Goal: Obtain resource: Download file/media

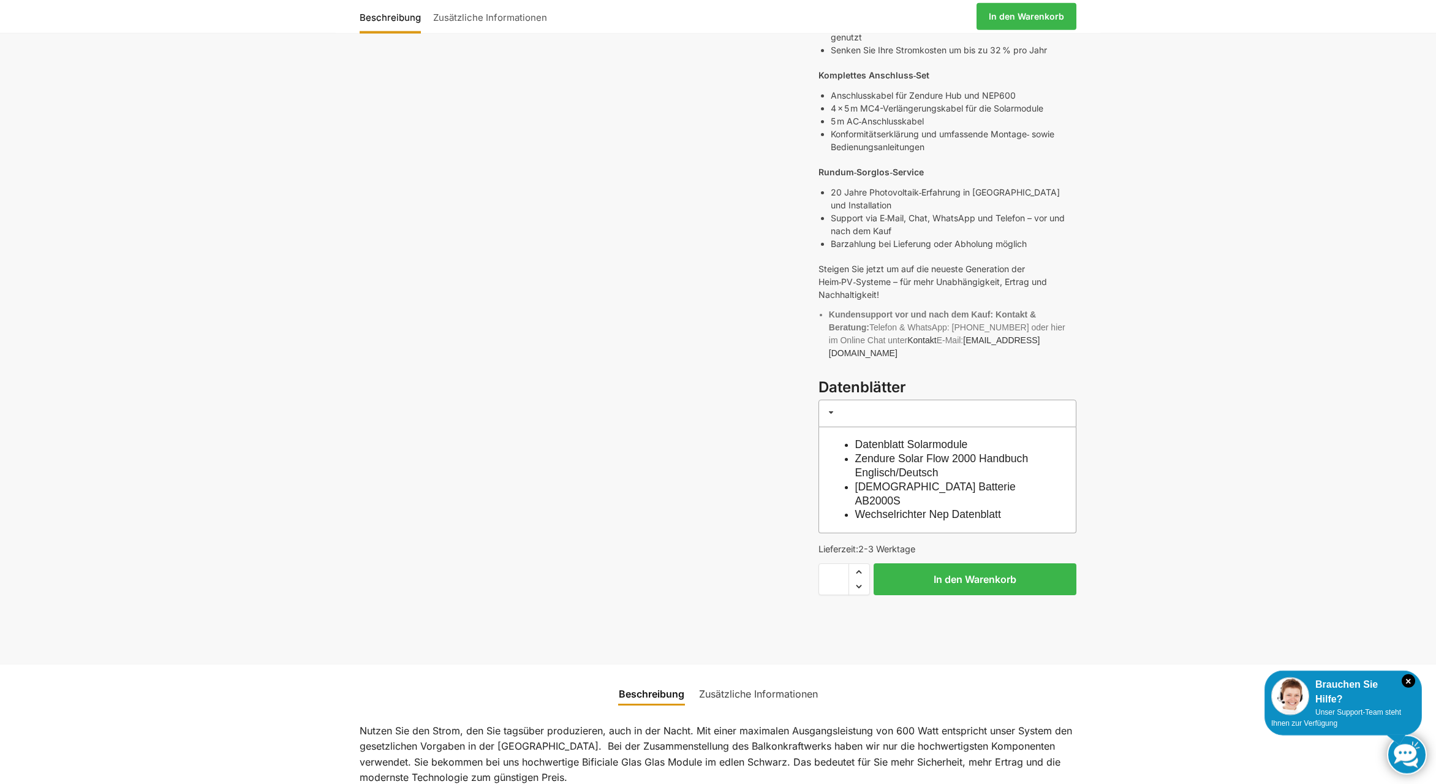
scroll to position [625, 0]
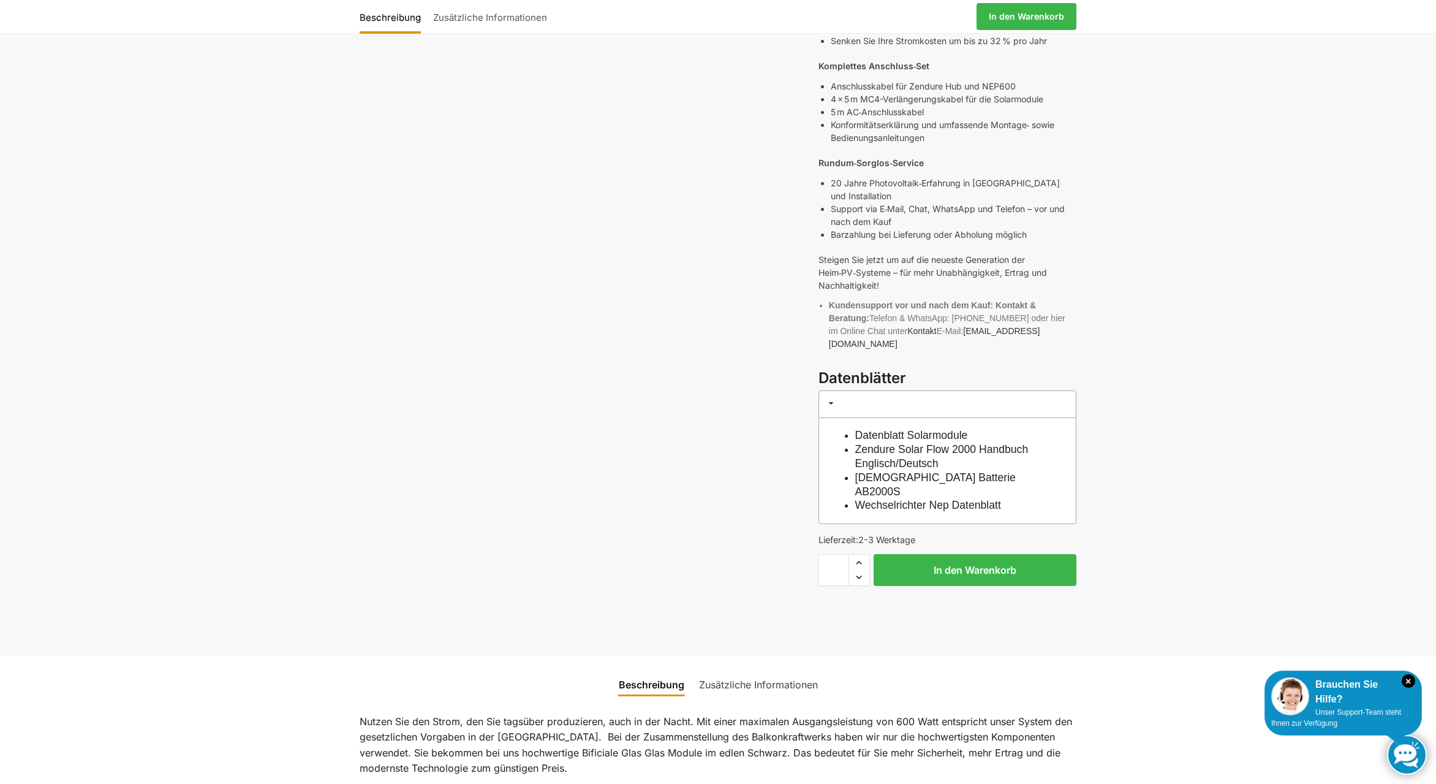
click at [875, 429] on link "Datenblatt Solarmodule" at bounding box center [911, 435] width 113 height 12
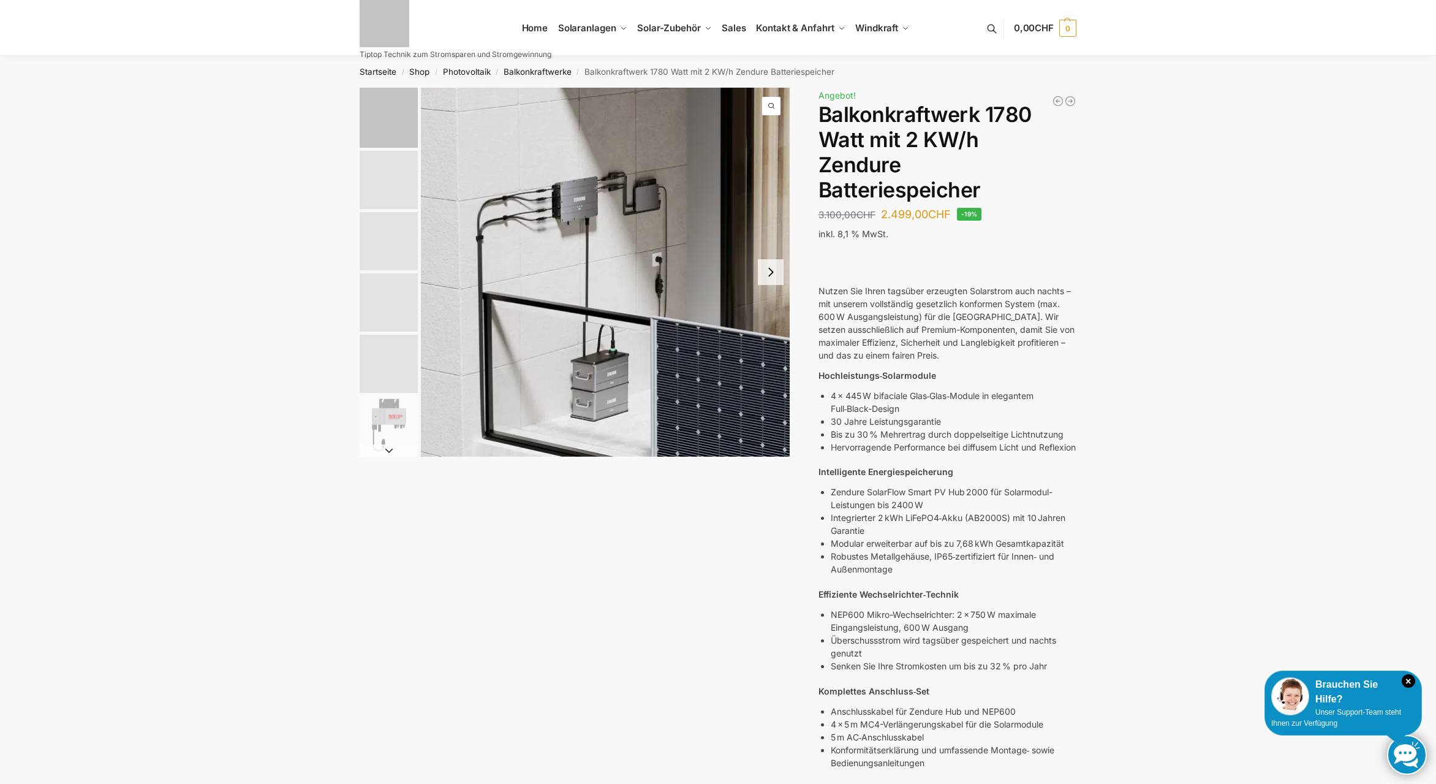
scroll to position [625, 0]
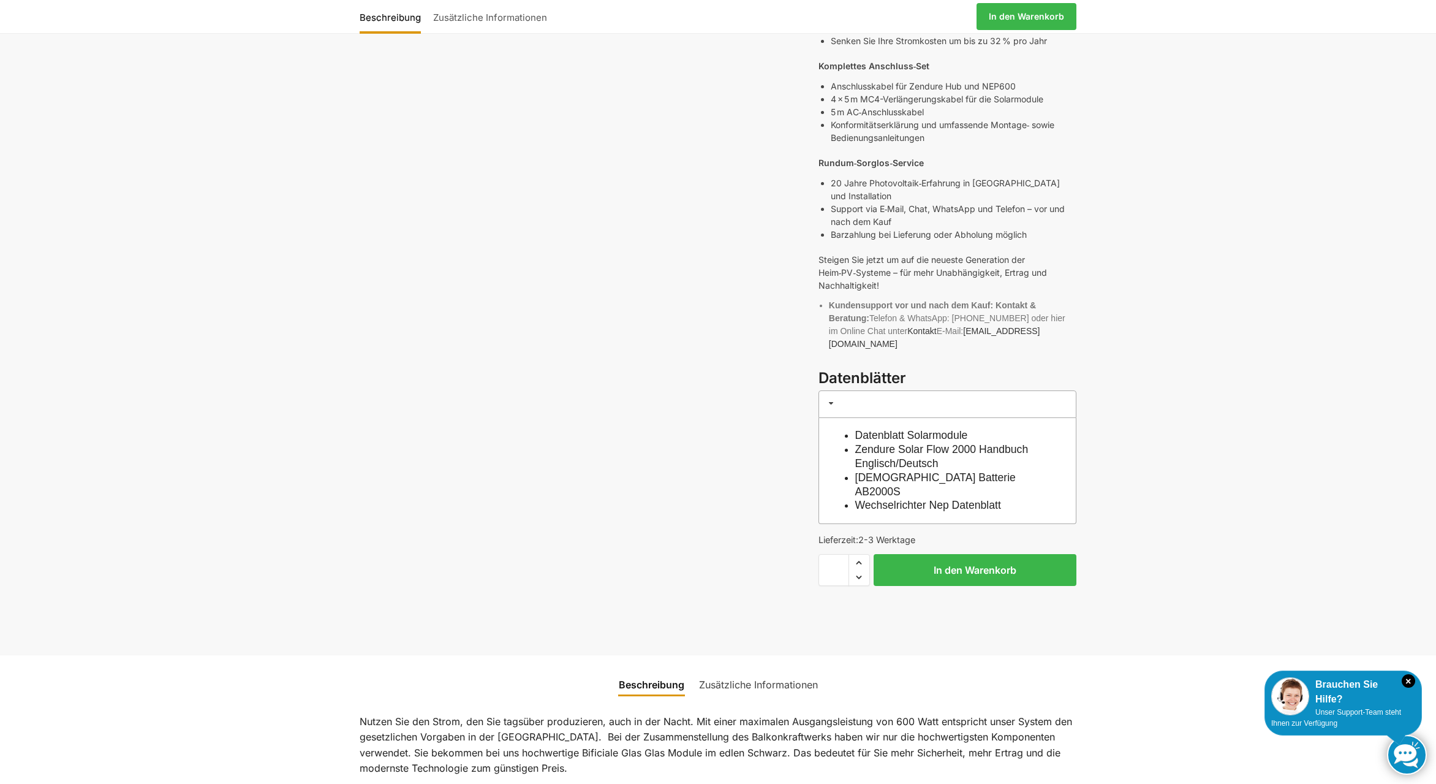
click at [980, 443] on link "Zendure Solar Flow 2000 Handbuch Englisch/Deutsch" at bounding box center [941, 456] width 173 height 26
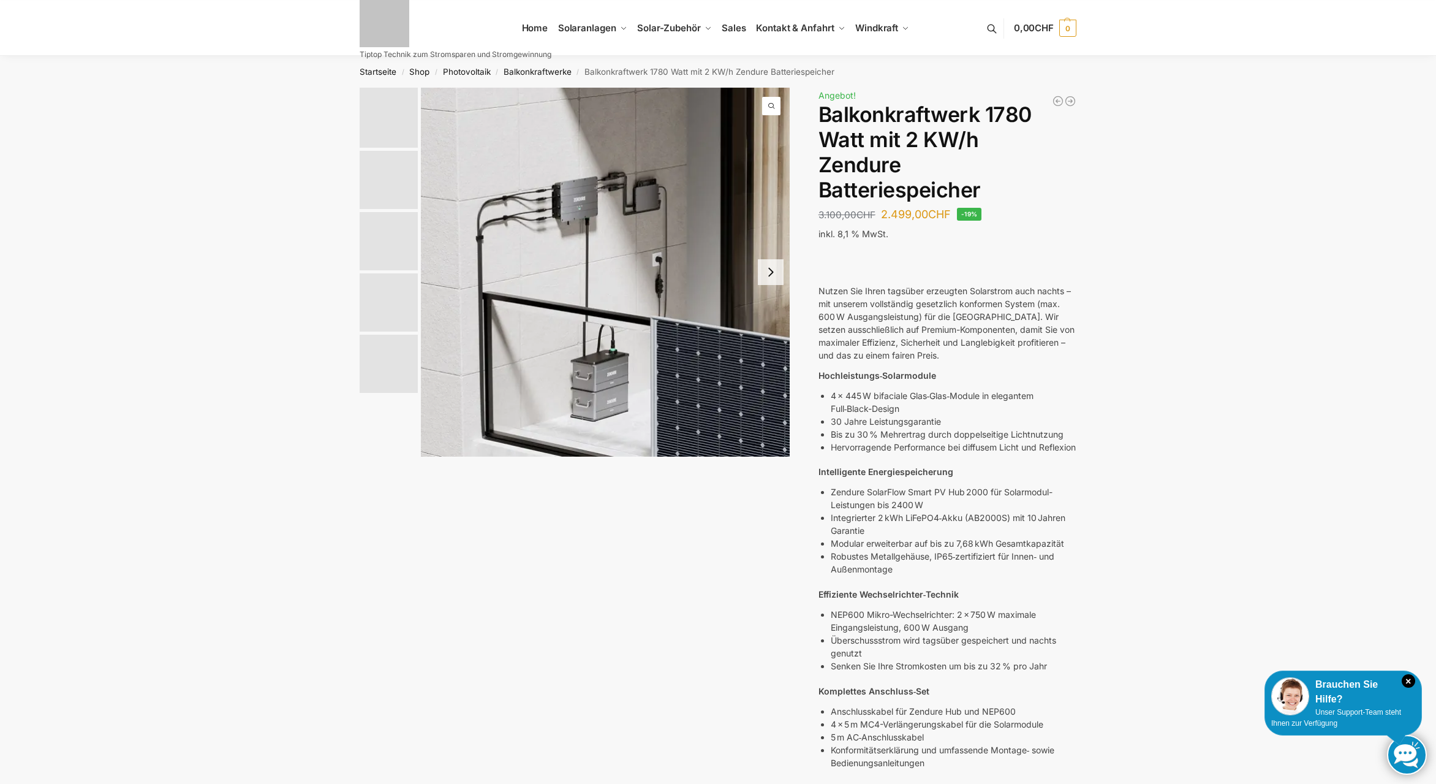
scroll to position [625, 0]
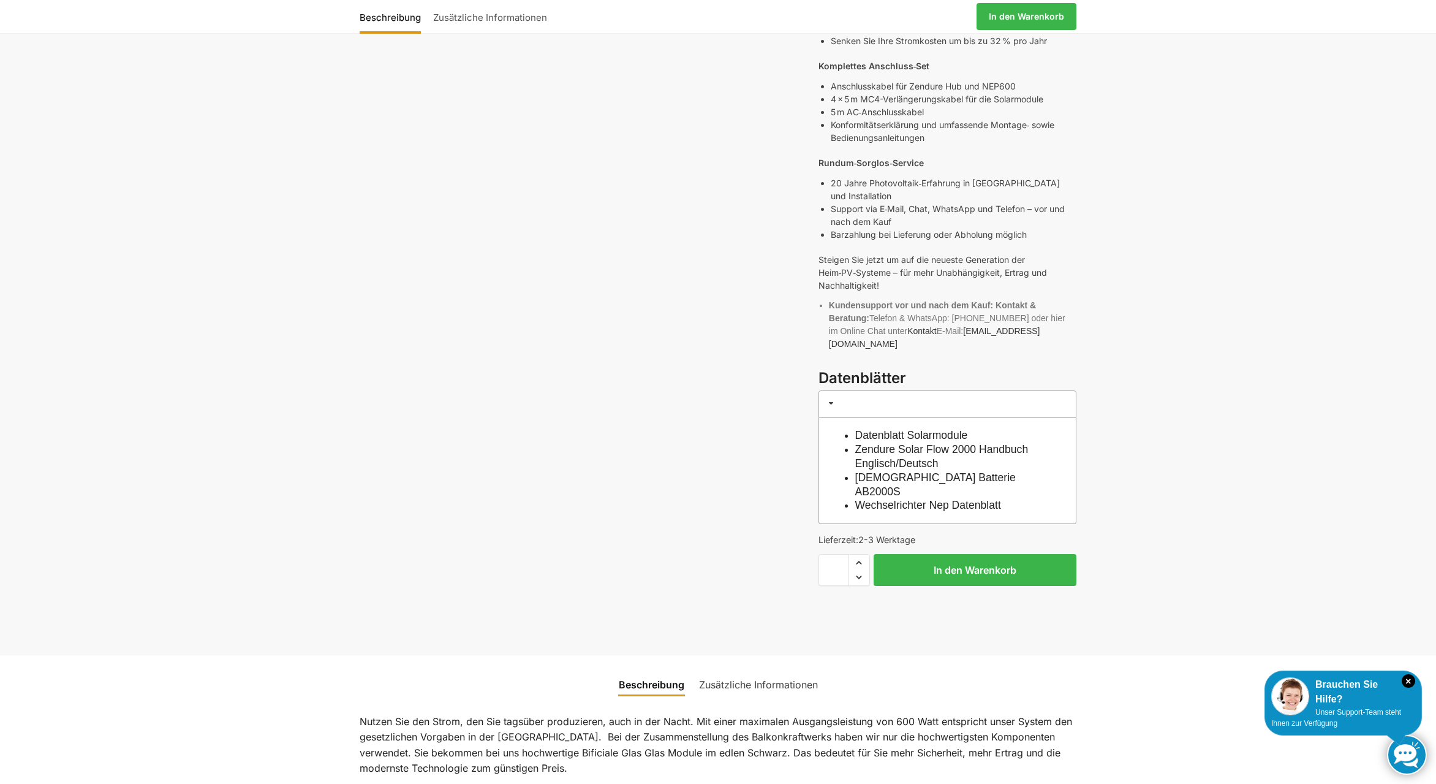
click at [935, 443] on link "Zendure Solar Flow 2000 Handbuch Englisch/Deutsch" at bounding box center [941, 456] width 173 height 26
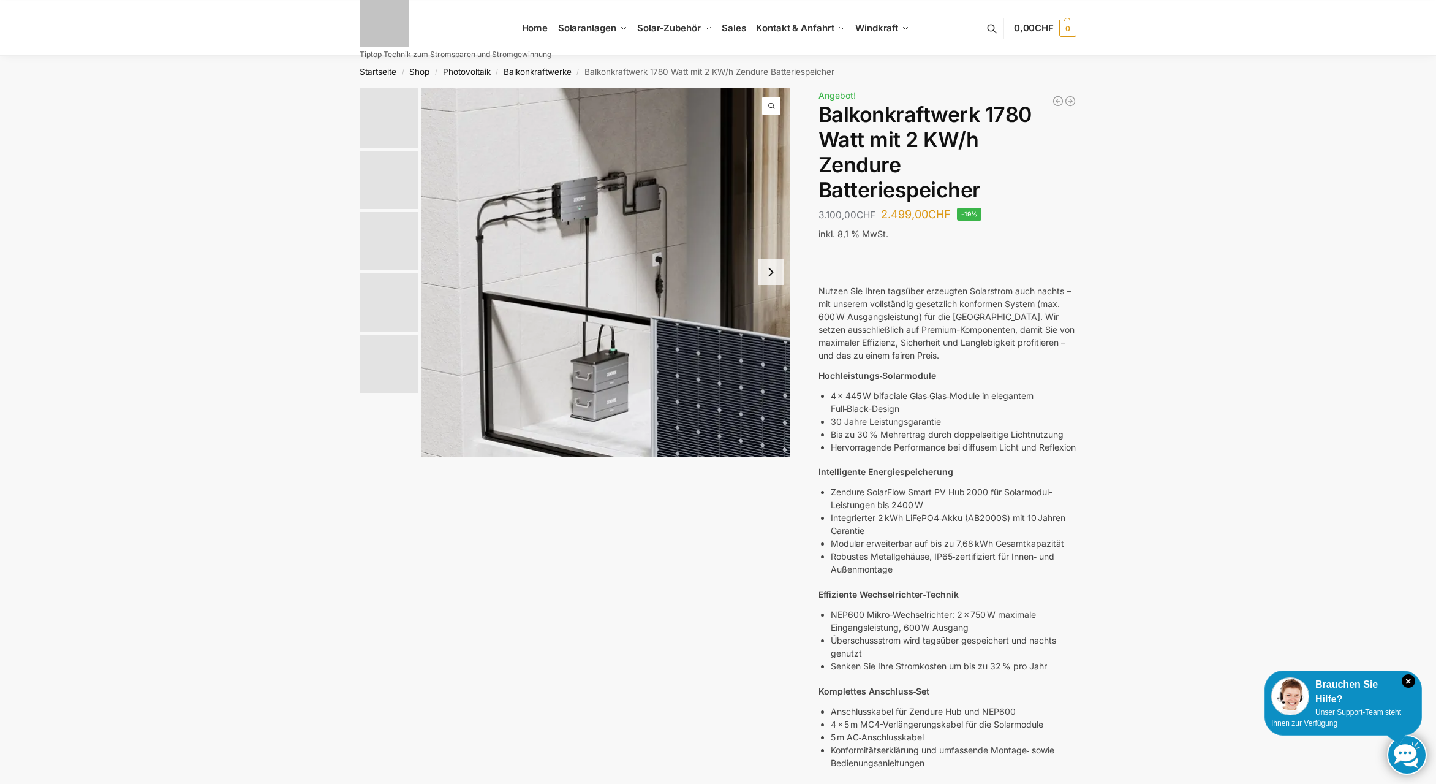
scroll to position [625, 0]
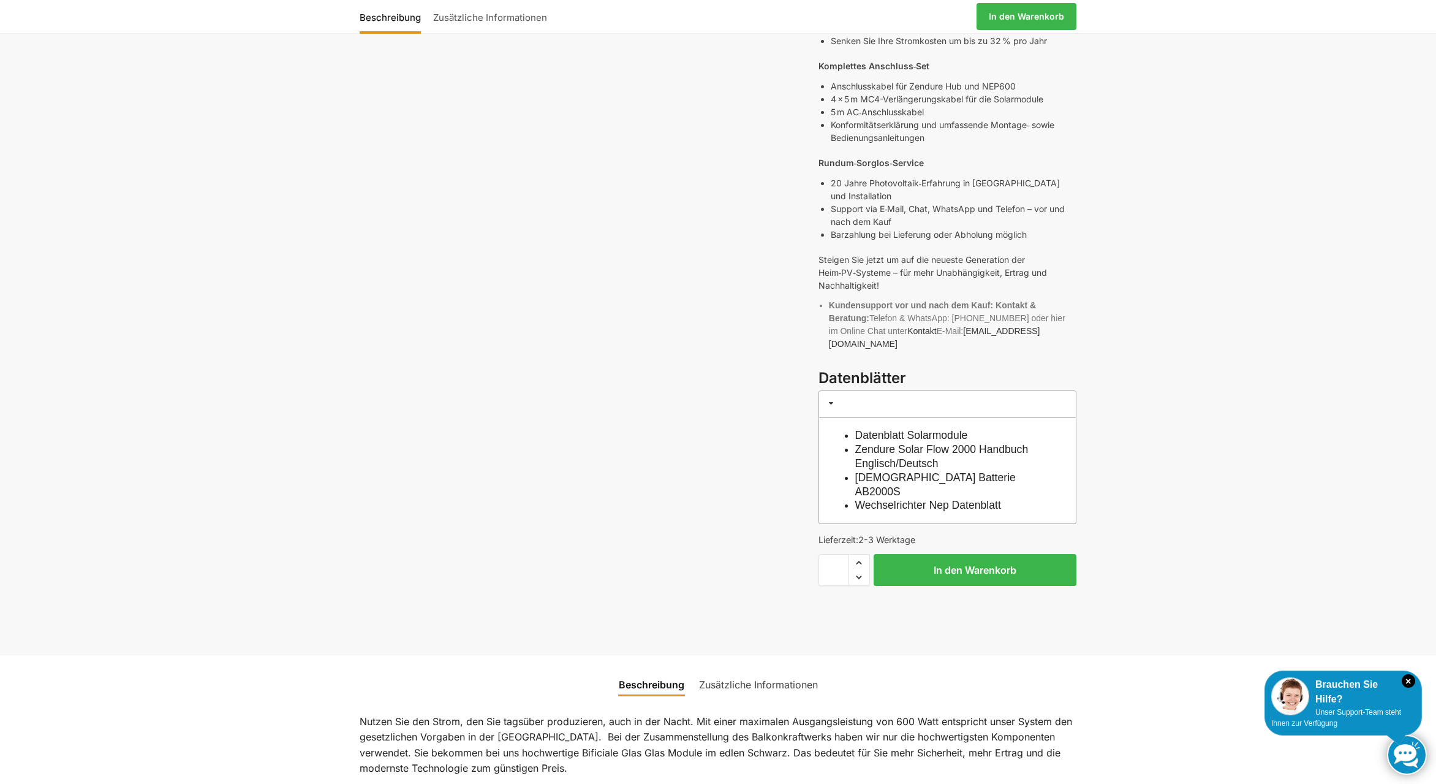
click at [926, 452] on link "Zendure Solar Flow 2000 Handbuch Englisch/Deutsch" at bounding box center [941, 456] width 173 height 26
